Goal: Task Accomplishment & Management: Use online tool/utility

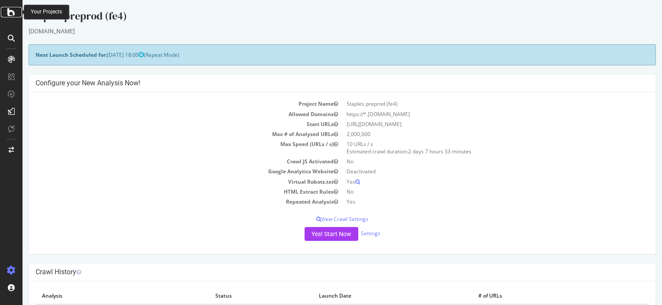
click at [9, 10] on icon at bounding box center [11, 12] width 8 height 10
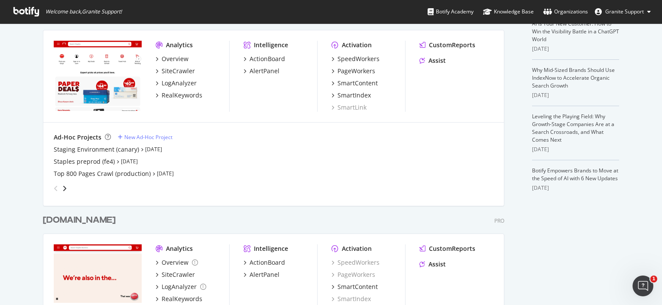
scroll to position [228, 0]
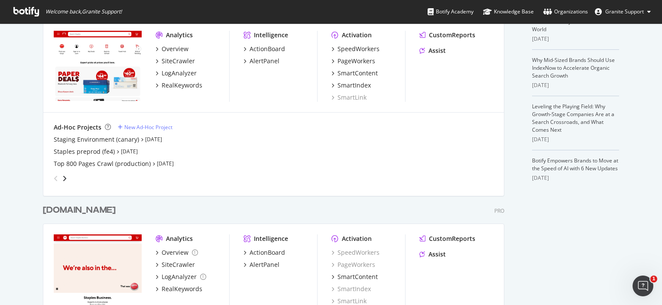
click at [64, 178] on div "angle-right" at bounding box center [65, 178] width 6 height 9
click at [121, 140] on div "Prod Internal (Central Env)" at bounding box center [92, 139] width 77 height 9
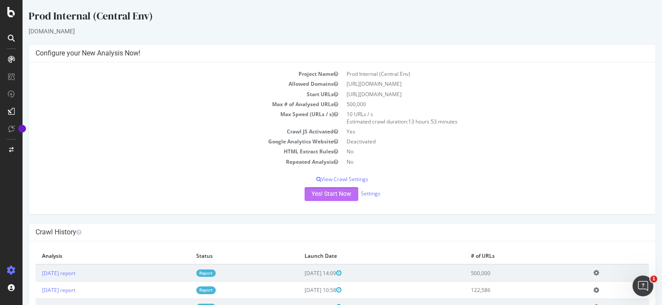
click at [336, 196] on button "Yes! Start Now" at bounding box center [332, 194] width 54 height 14
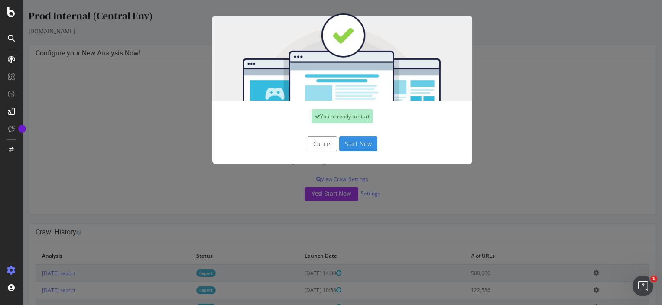
click at [367, 147] on button "Start Now" at bounding box center [358, 144] width 38 height 15
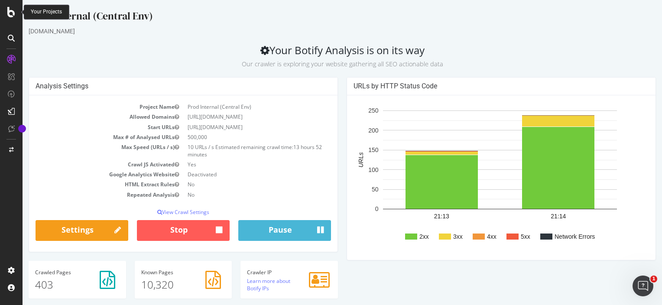
click at [5, 9] on div at bounding box center [11, 12] width 21 height 10
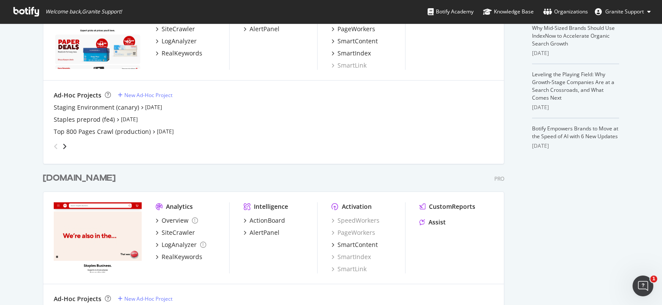
scroll to position [280, 0]
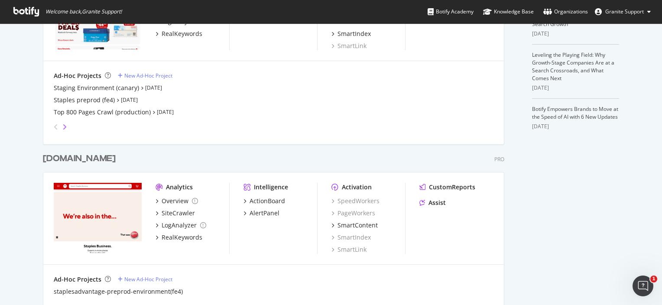
click at [62, 128] on icon "angle-right" at bounding box center [64, 127] width 4 height 7
click at [111, 87] on div "Prod Internal (Central Env)" at bounding box center [92, 88] width 77 height 9
